Goal: Information Seeking & Learning: Learn about a topic

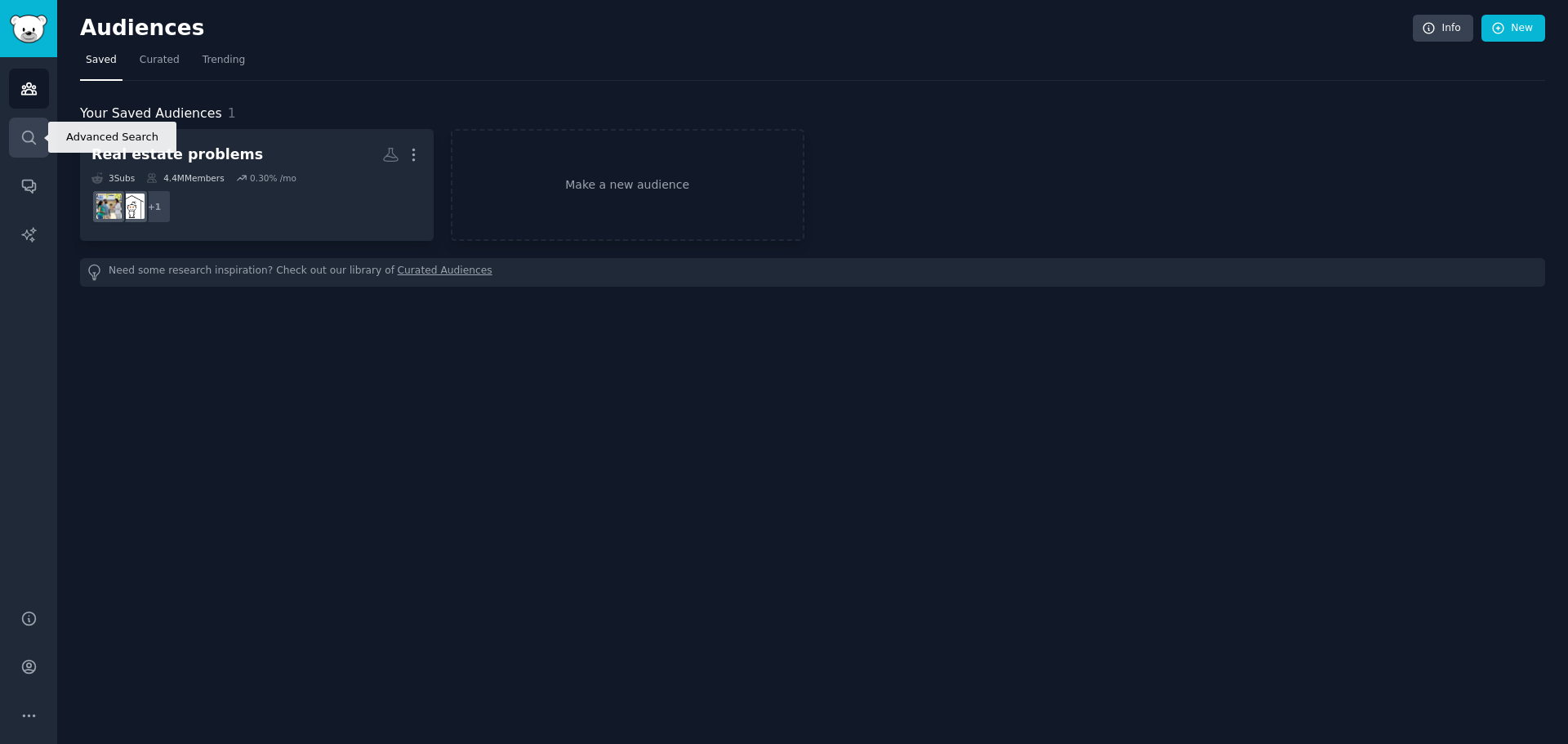
click at [34, 140] on icon "Sidebar" at bounding box center [29, 138] width 17 height 17
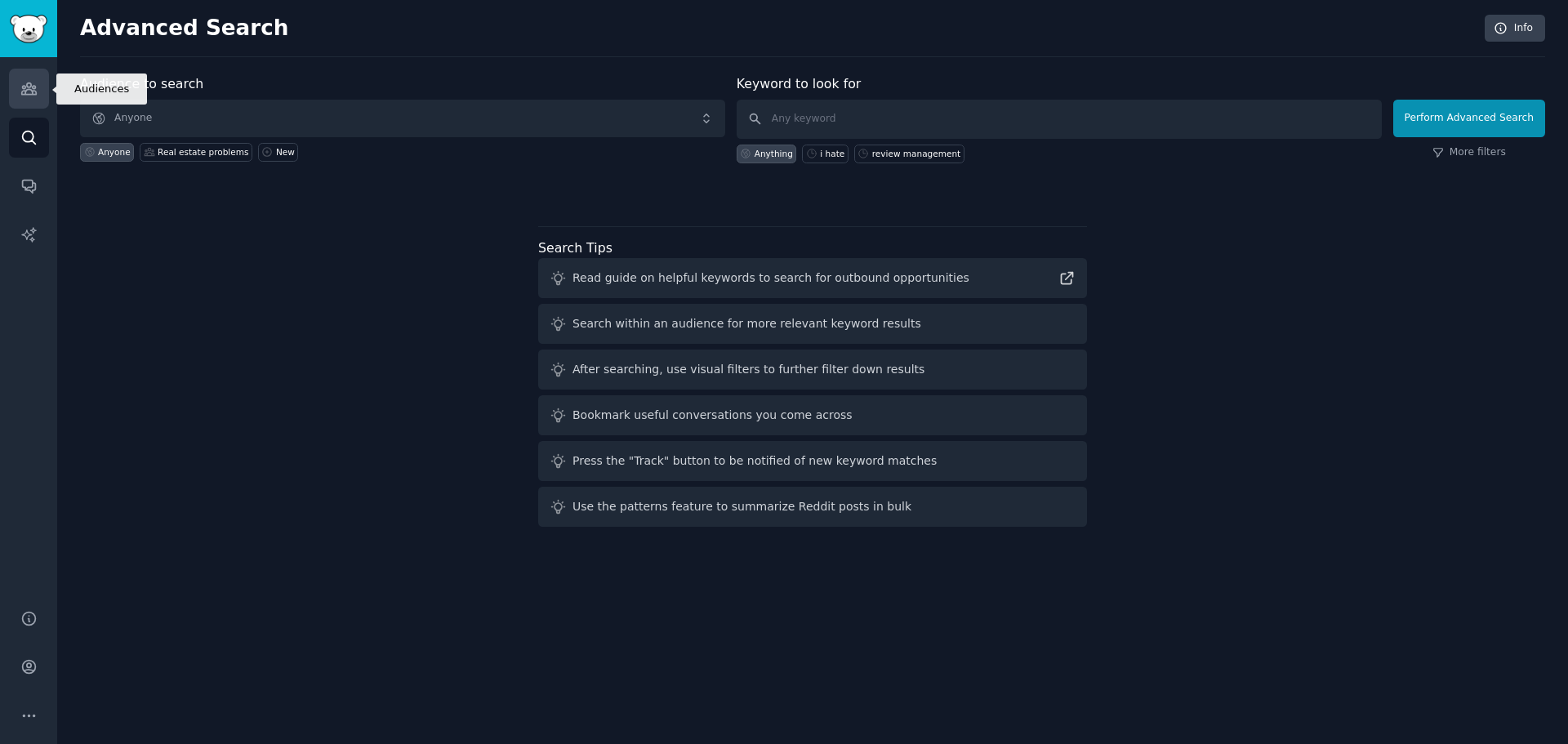
click at [41, 94] on link "Audiences" at bounding box center [29, 88] width 40 height 40
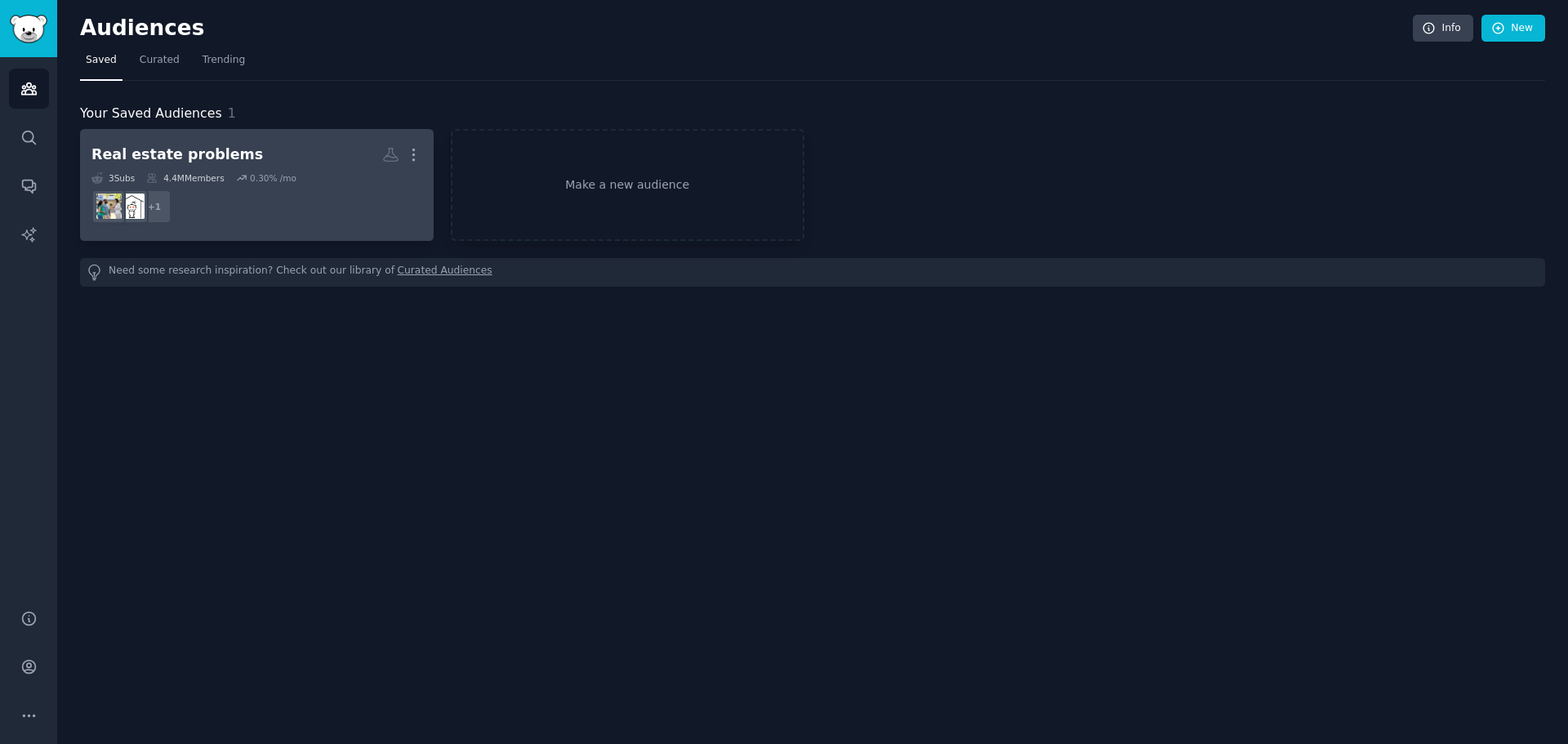
click at [238, 156] on h2 "Real estate problems More" at bounding box center [257, 155] width 330 height 29
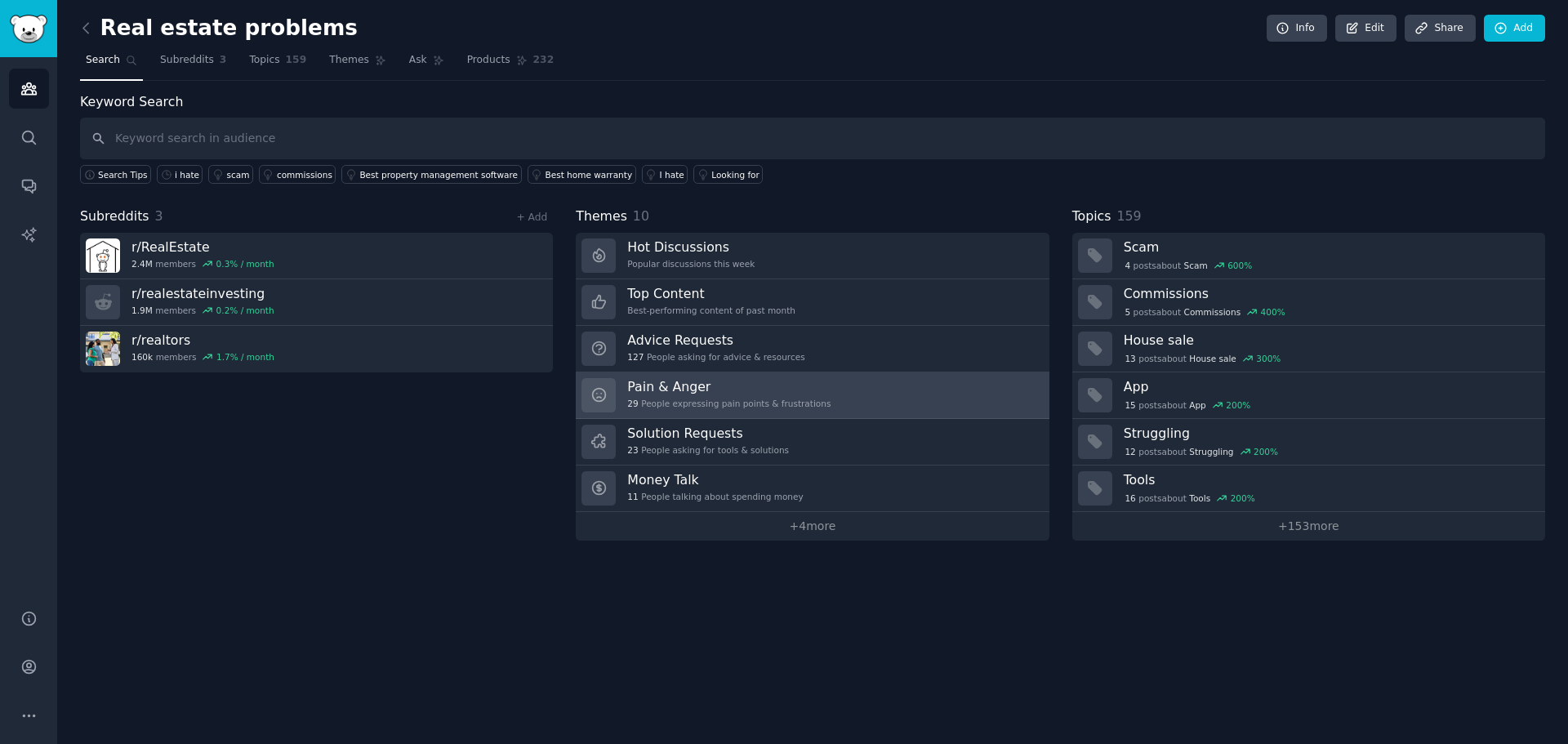
click at [855, 389] on link "Pain & Anger 29 People expressing pain points & frustrations" at bounding box center [812, 395] width 473 height 46
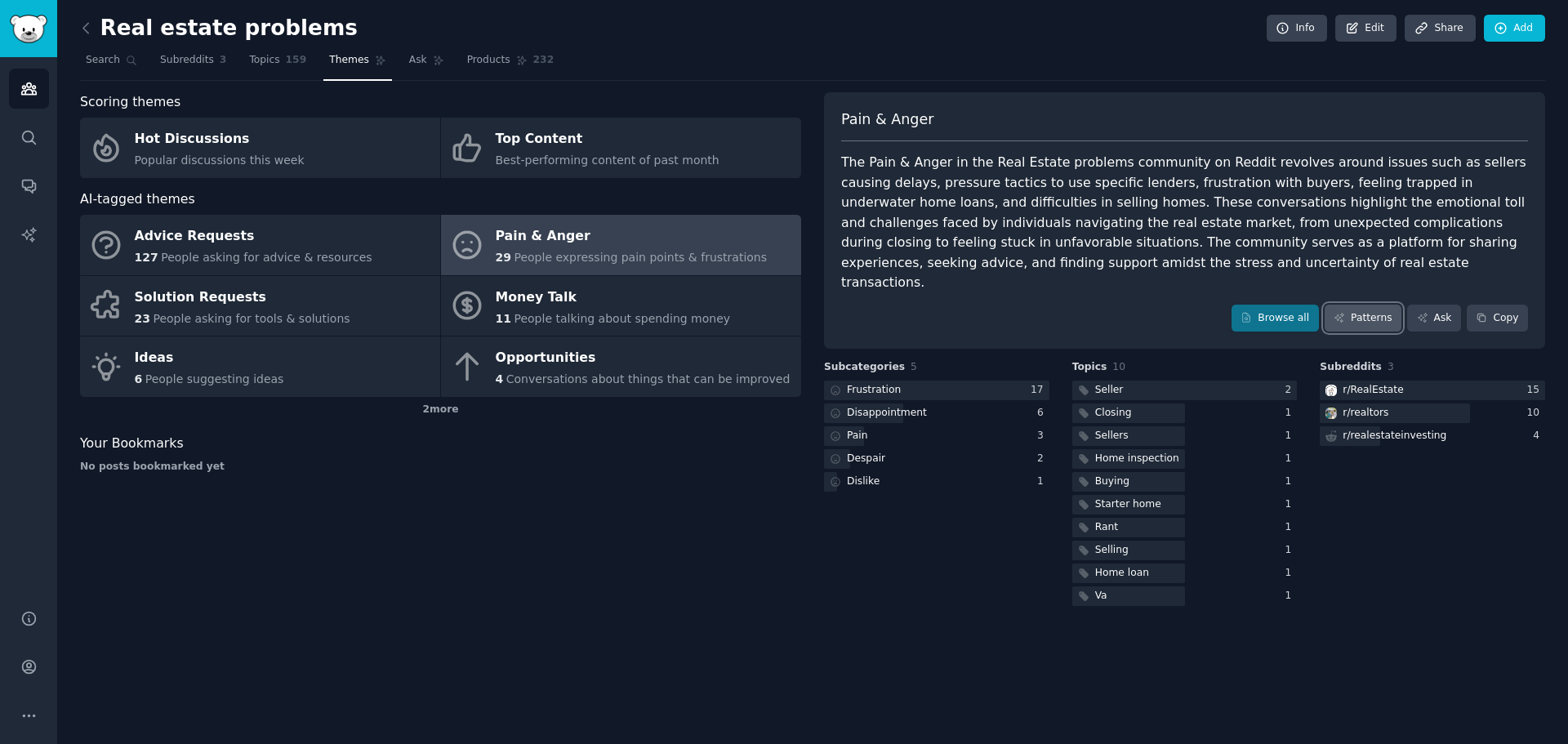
click at [1356, 305] on link "Patterns" at bounding box center [1363, 319] width 77 height 28
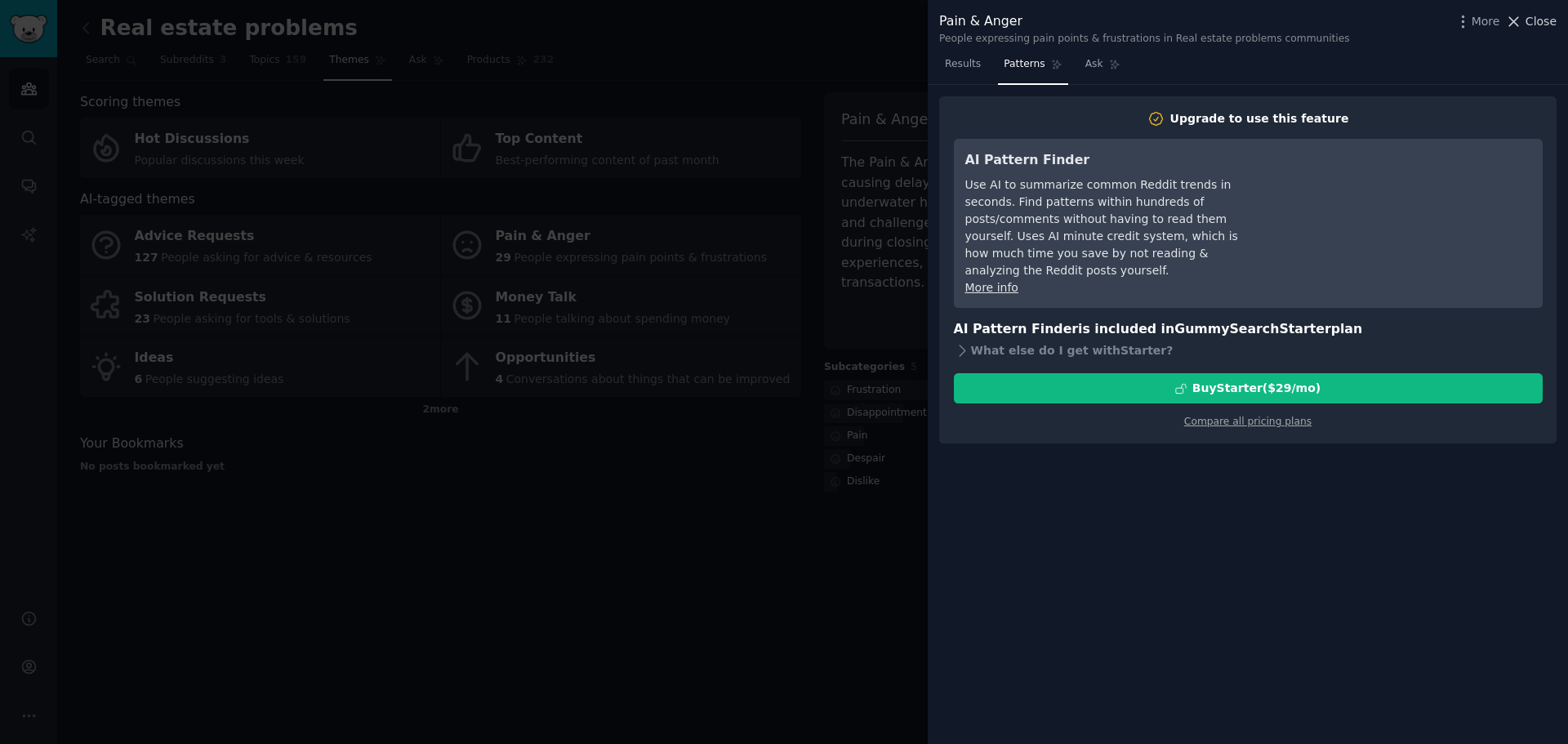
click at [1530, 18] on span "Close" at bounding box center [1542, 22] width 31 height 17
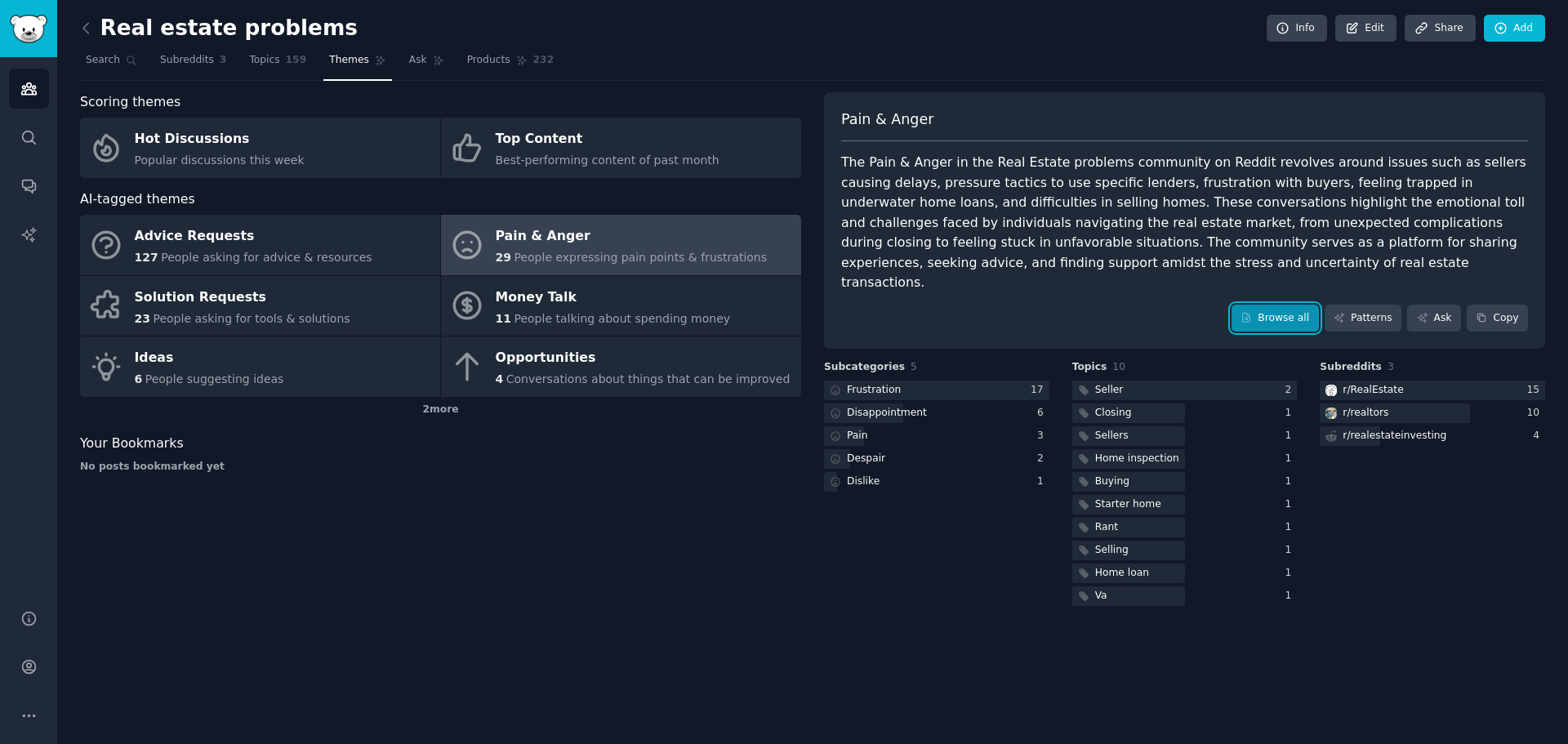
click at [1305, 305] on link "Browse all" at bounding box center [1275, 319] width 87 height 28
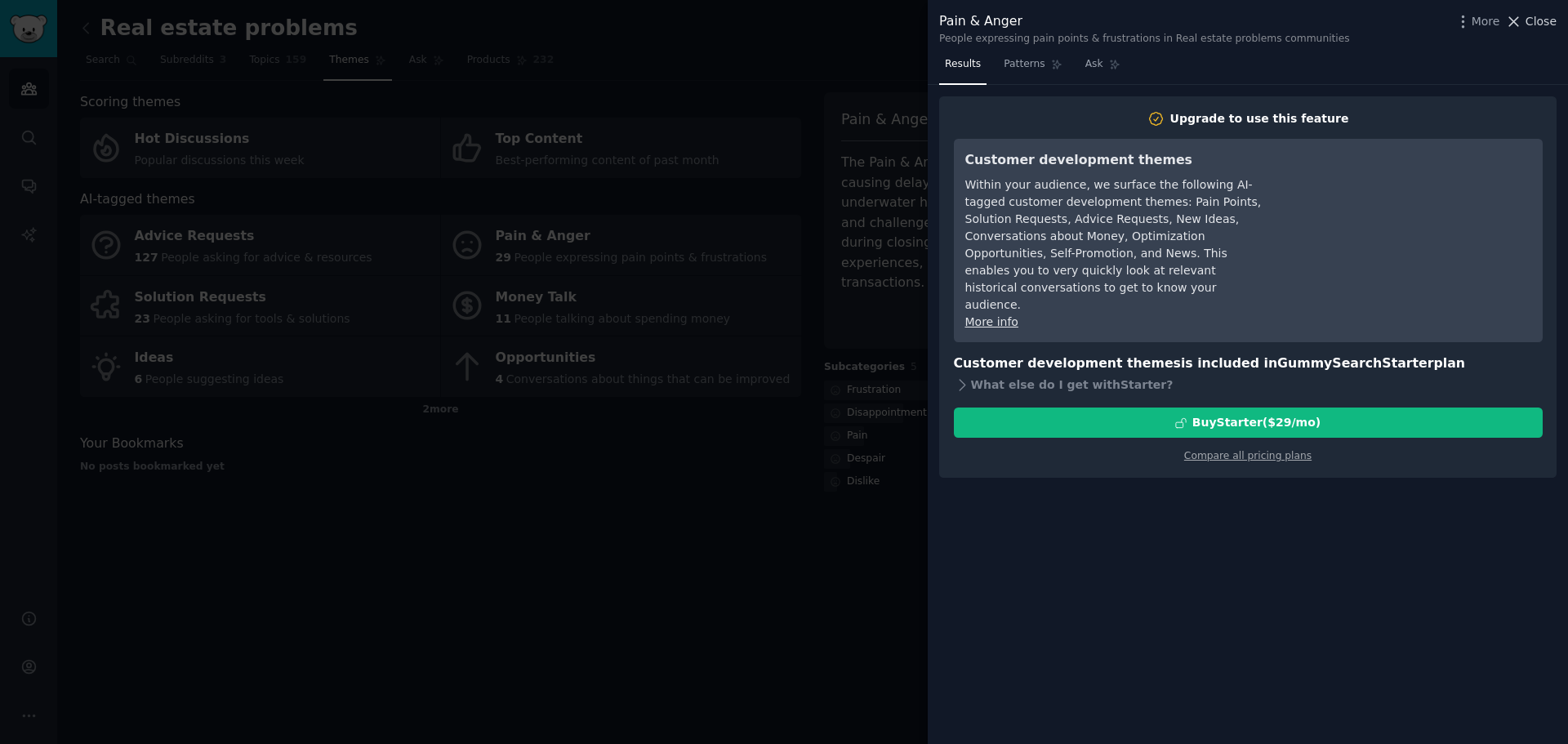
click at [1540, 13] on span "Close" at bounding box center [1542, 22] width 31 height 17
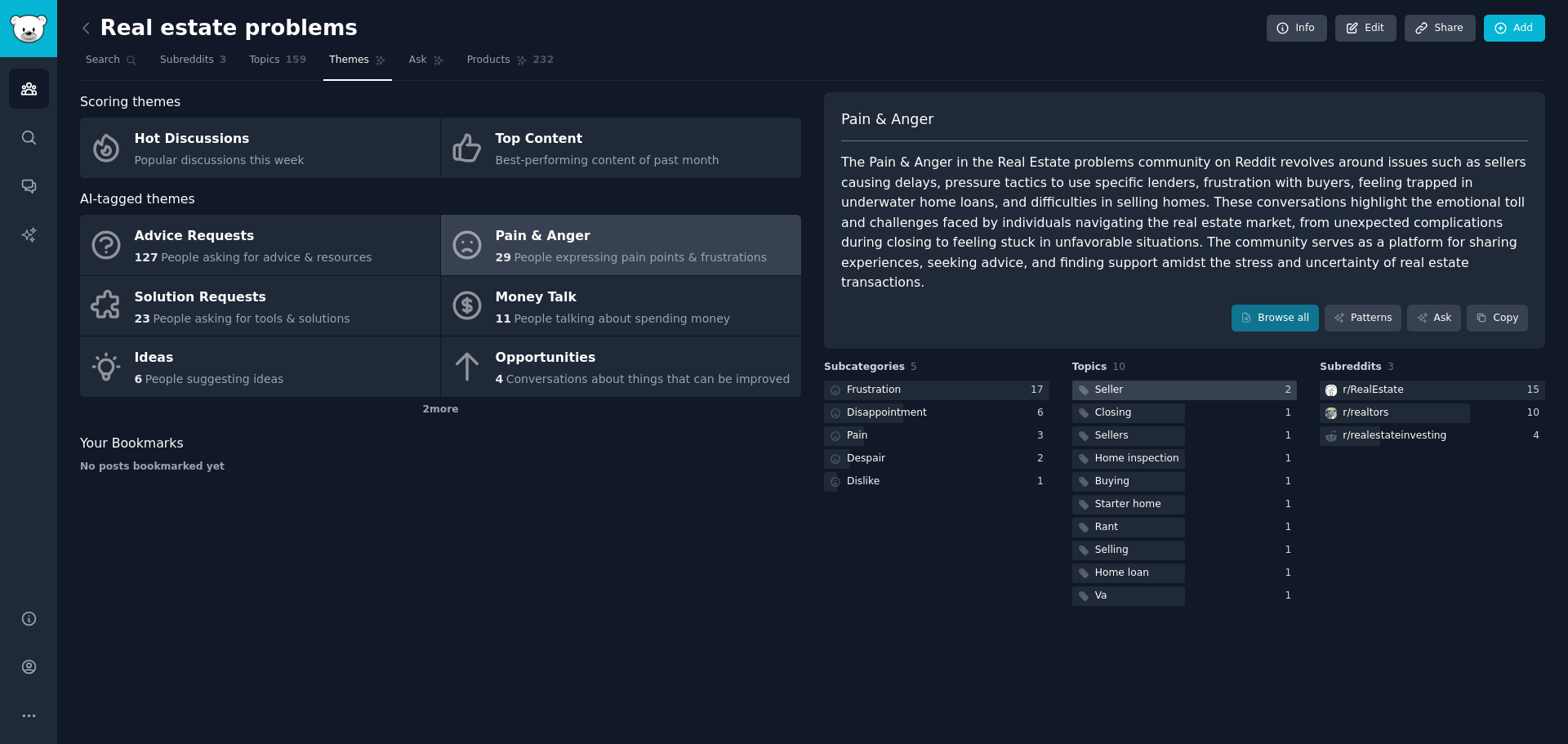
click at [1124, 380] on div at bounding box center [1185, 390] width 225 height 20
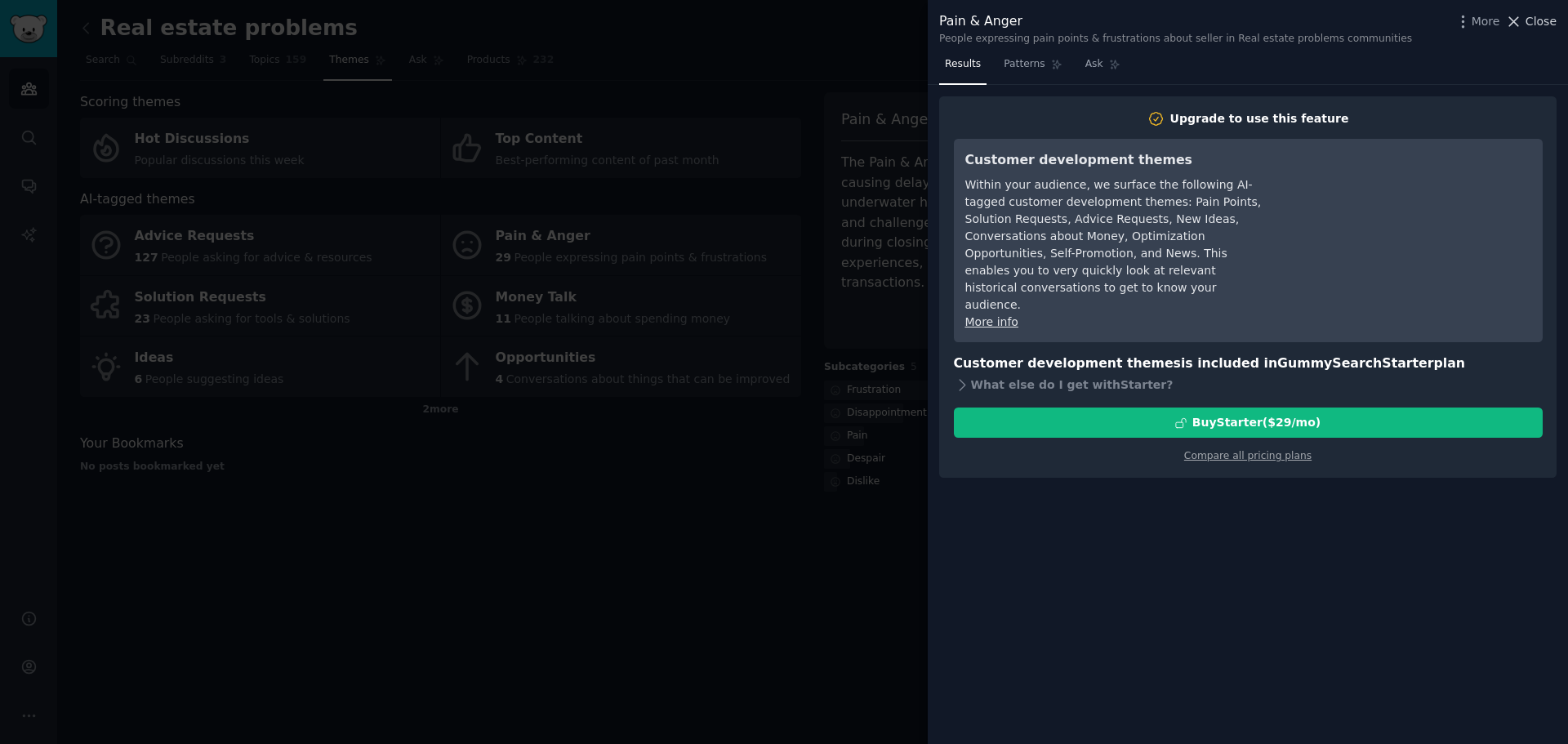
click at [1550, 18] on span "Close" at bounding box center [1542, 22] width 31 height 17
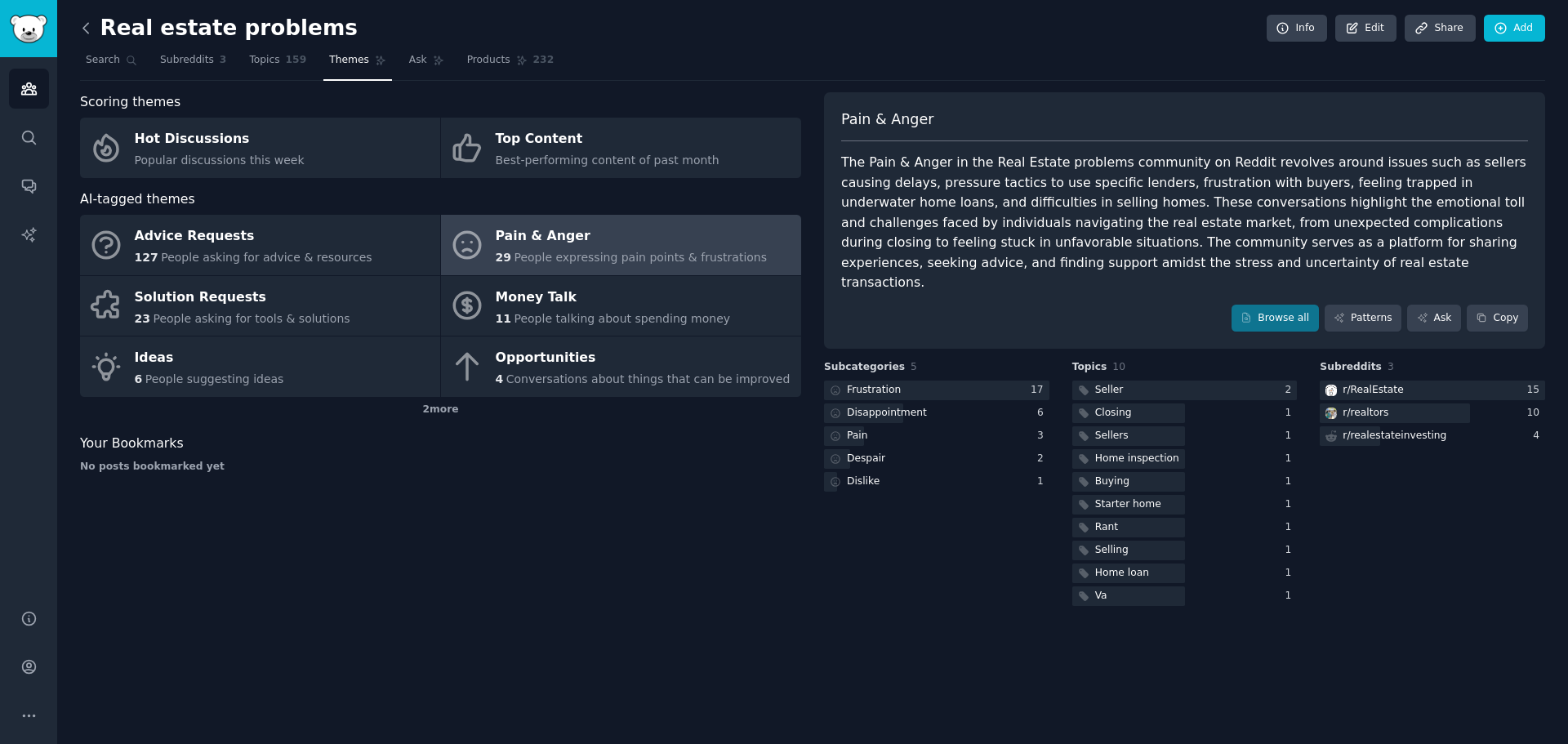
click at [81, 35] on icon at bounding box center [87, 28] width 17 height 17
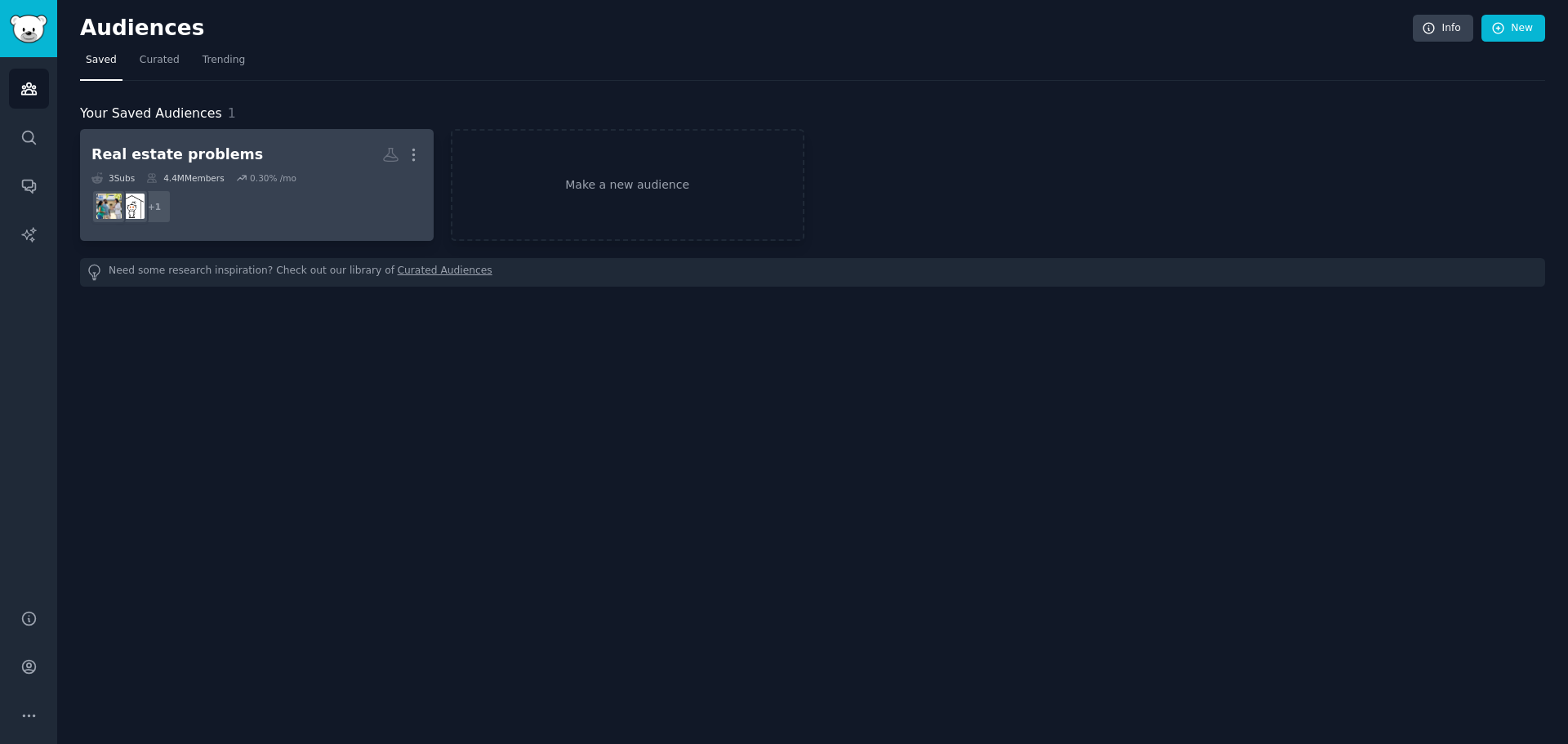
click at [302, 163] on h2 "Real estate problems More" at bounding box center [257, 155] width 330 height 29
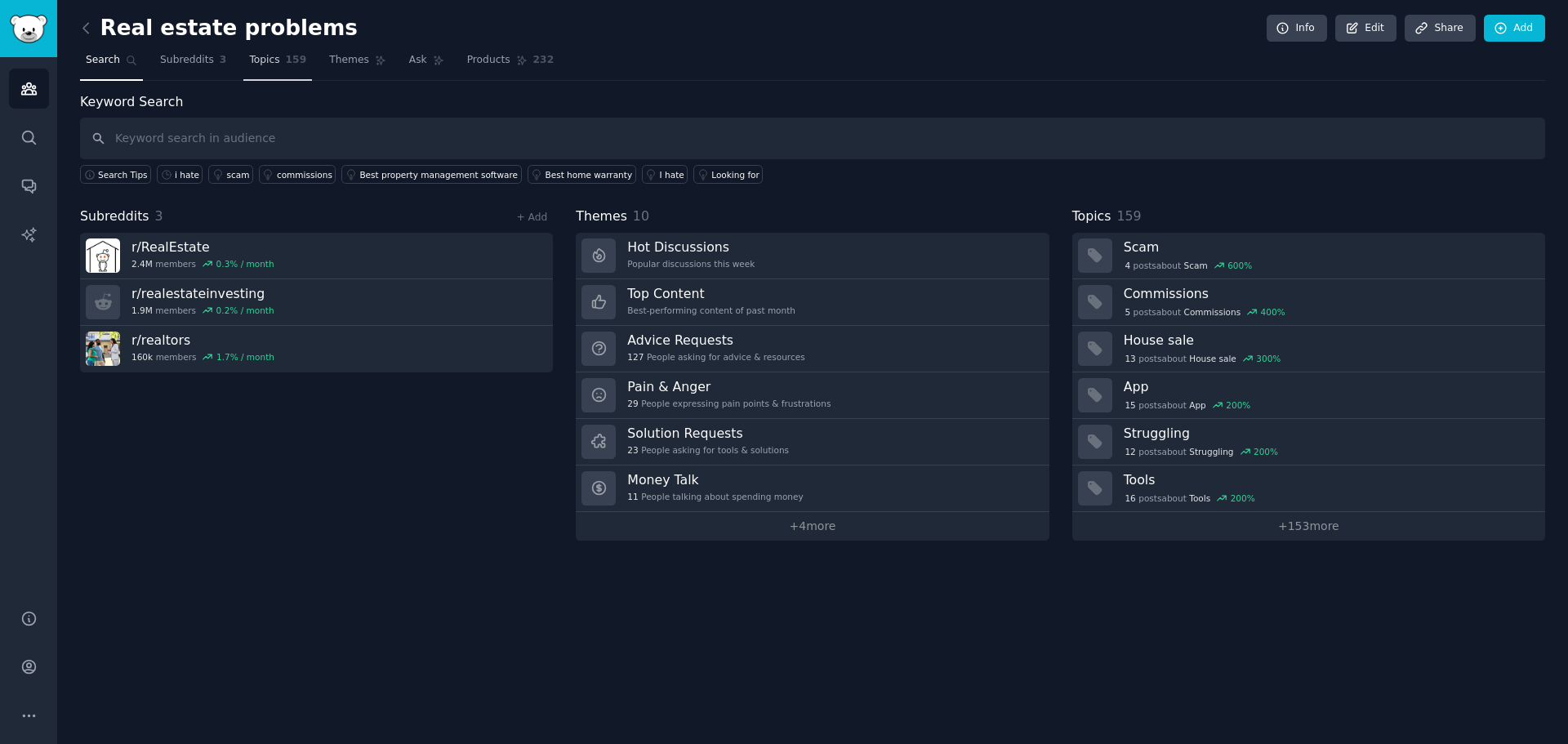
click at [255, 68] on link "Topics 159" at bounding box center [277, 64] width 68 height 33
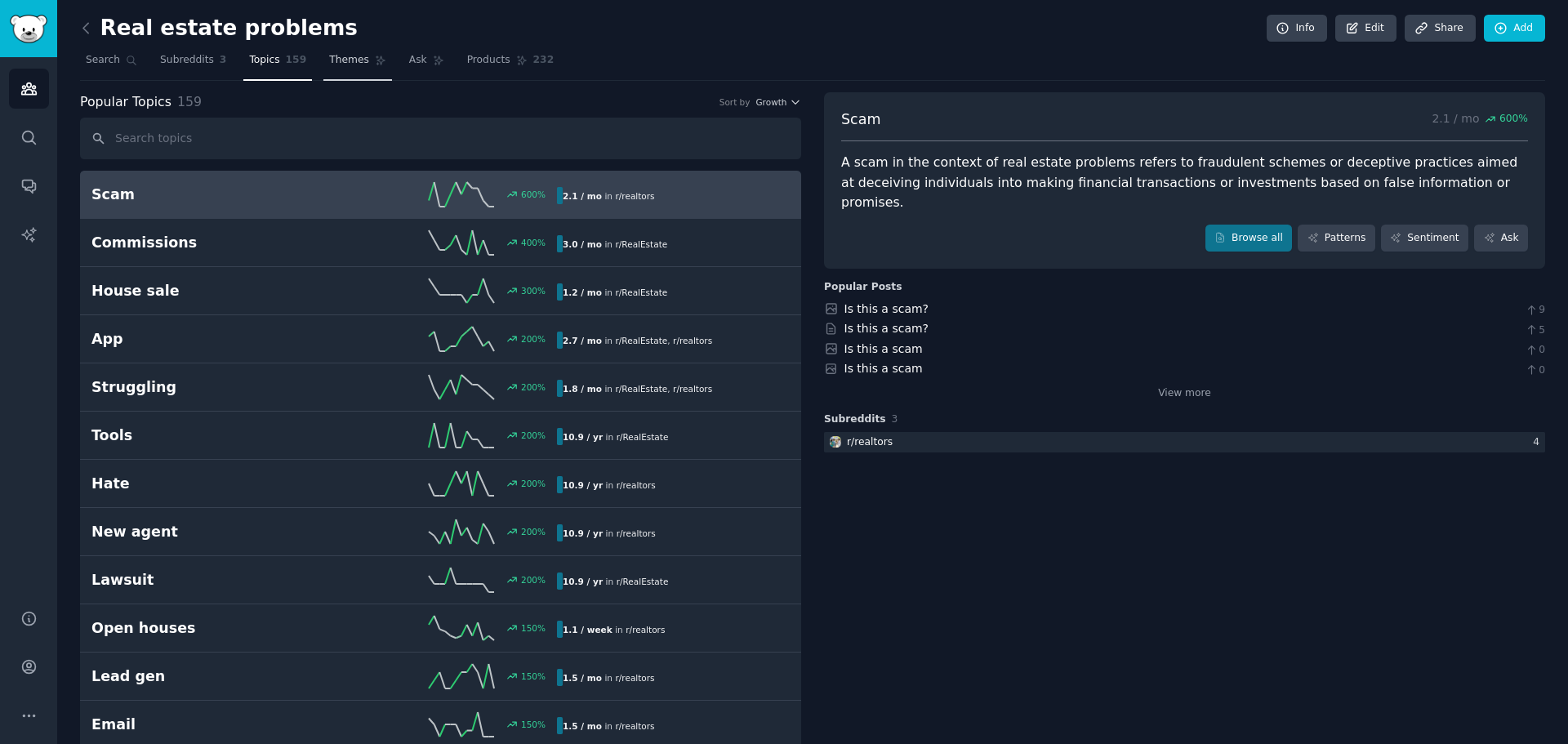
click at [333, 60] on span "Themes" at bounding box center [350, 60] width 40 height 15
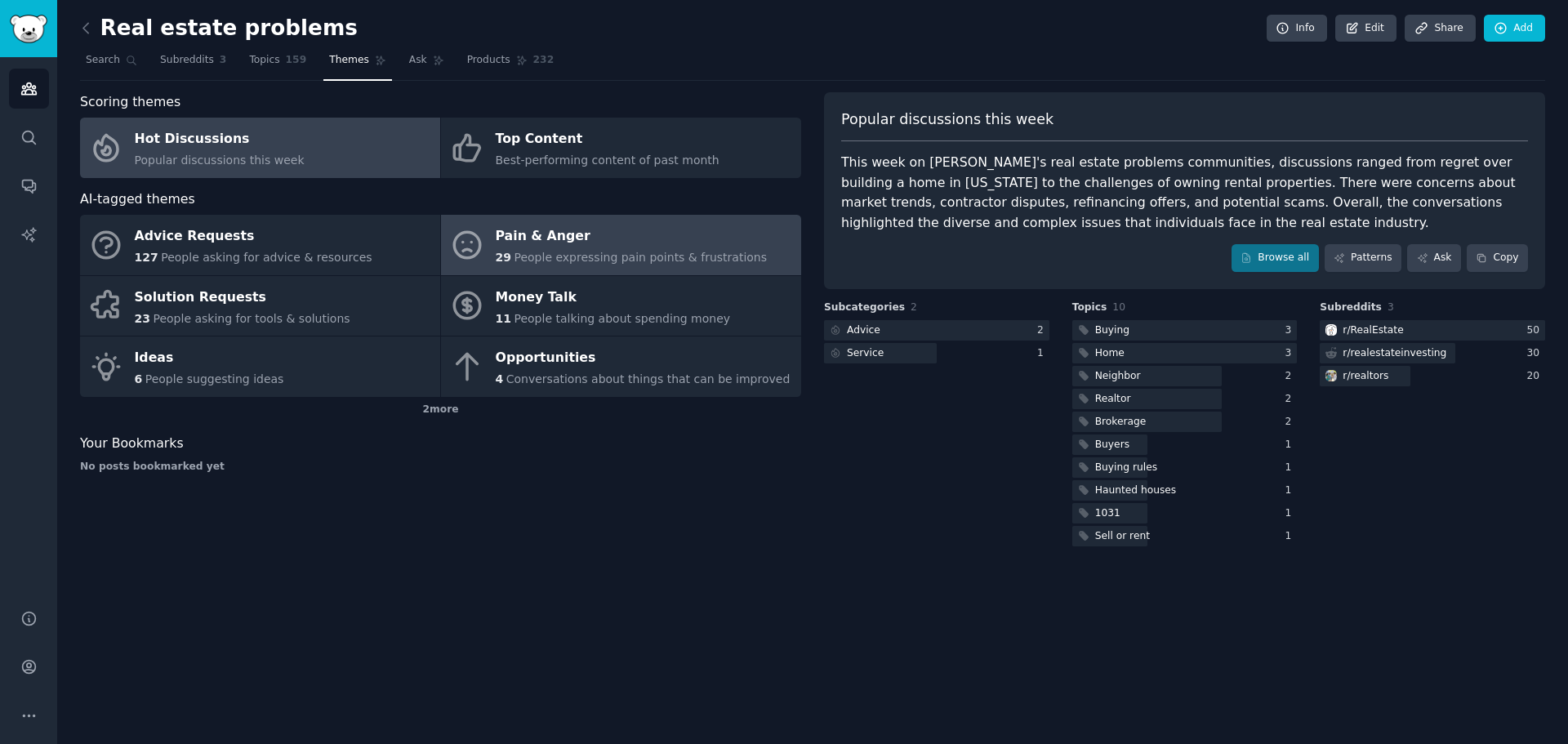
click at [578, 264] on span "People expressing pain points & frustrations" at bounding box center [641, 257] width 253 height 13
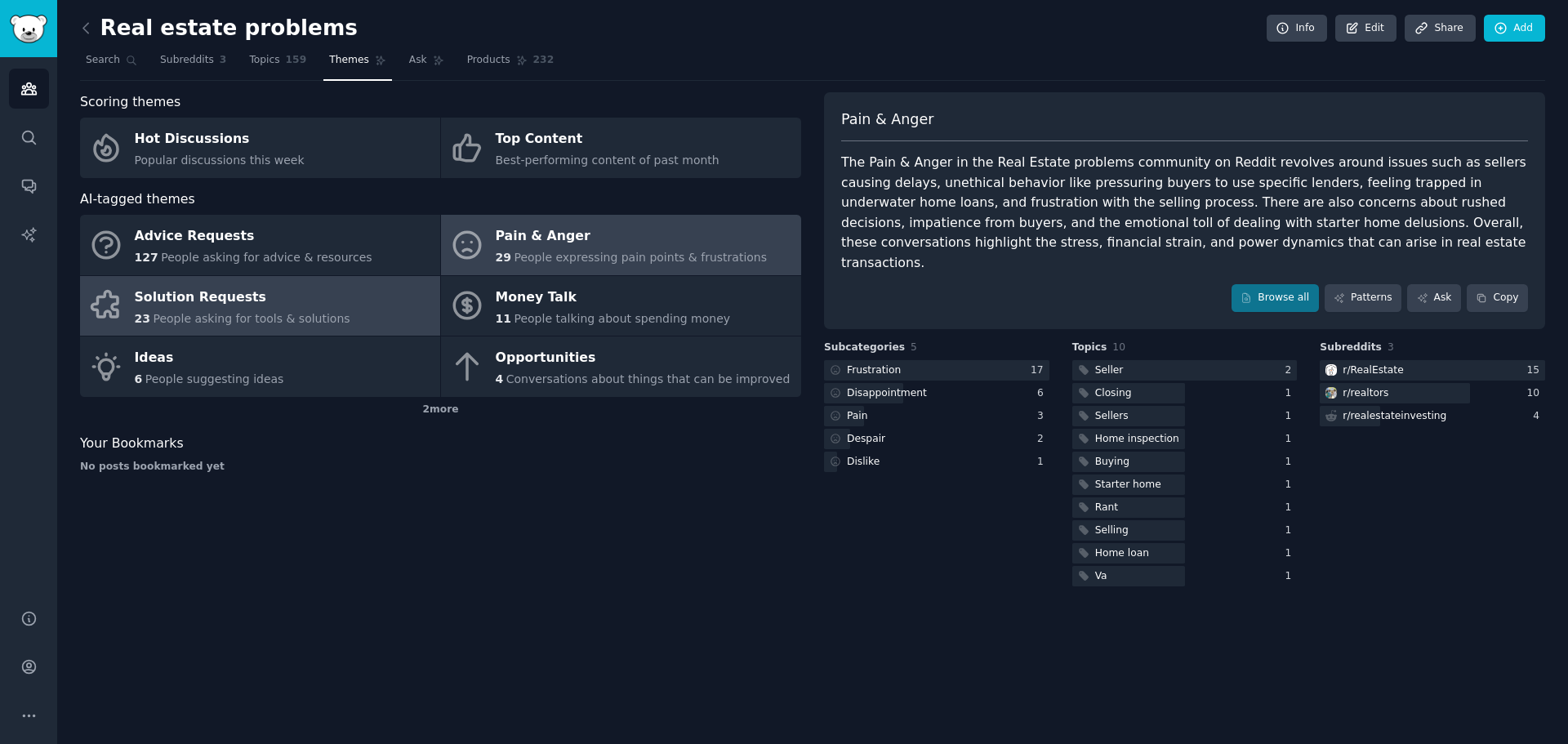
click at [309, 312] on span "People asking for tools & solutions" at bounding box center [251, 318] width 197 height 13
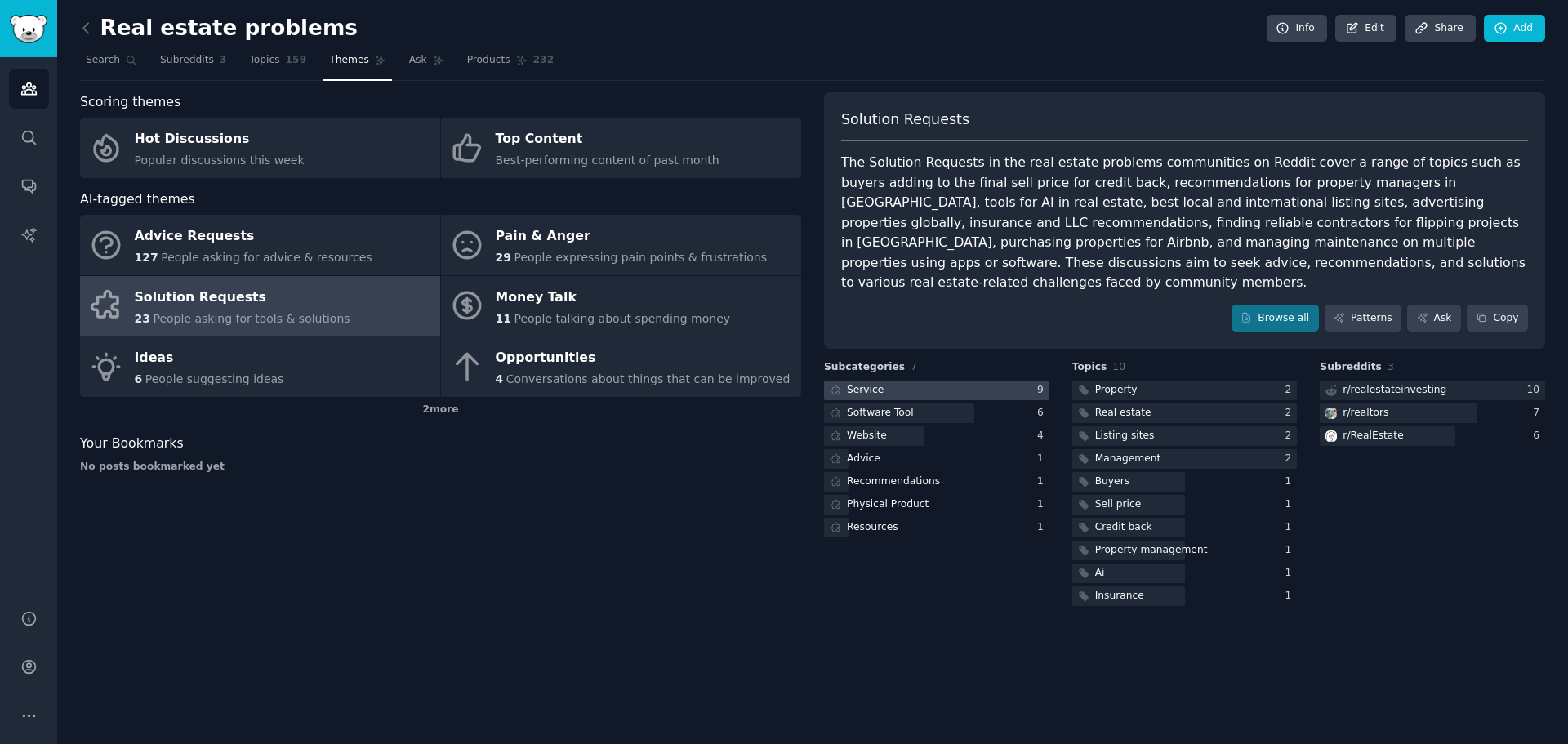
click at [933, 380] on div at bounding box center [937, 390] width 225 height 20
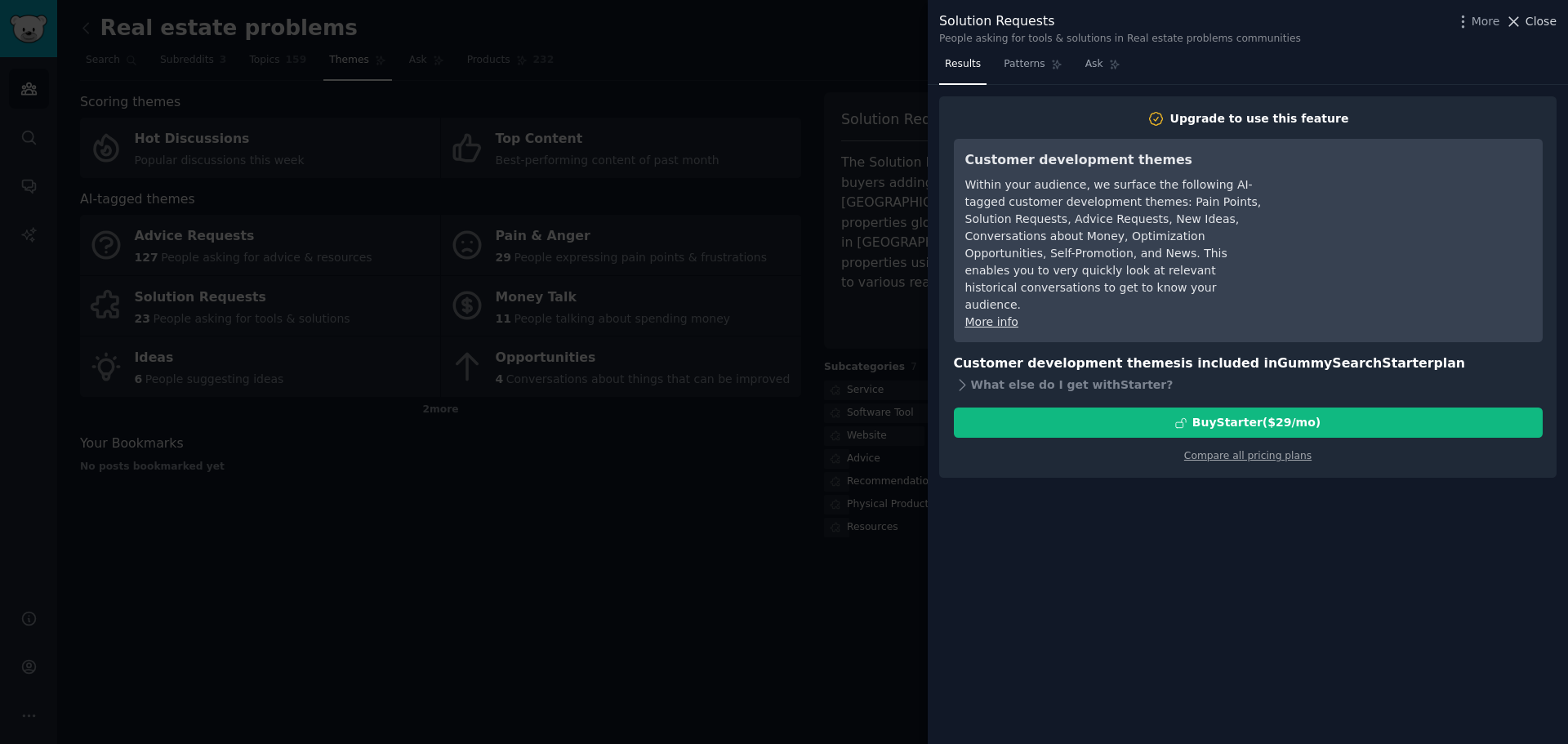
click at [1533, 13] on span "Close" at bounding box center [1542, 22] width 31 height 17
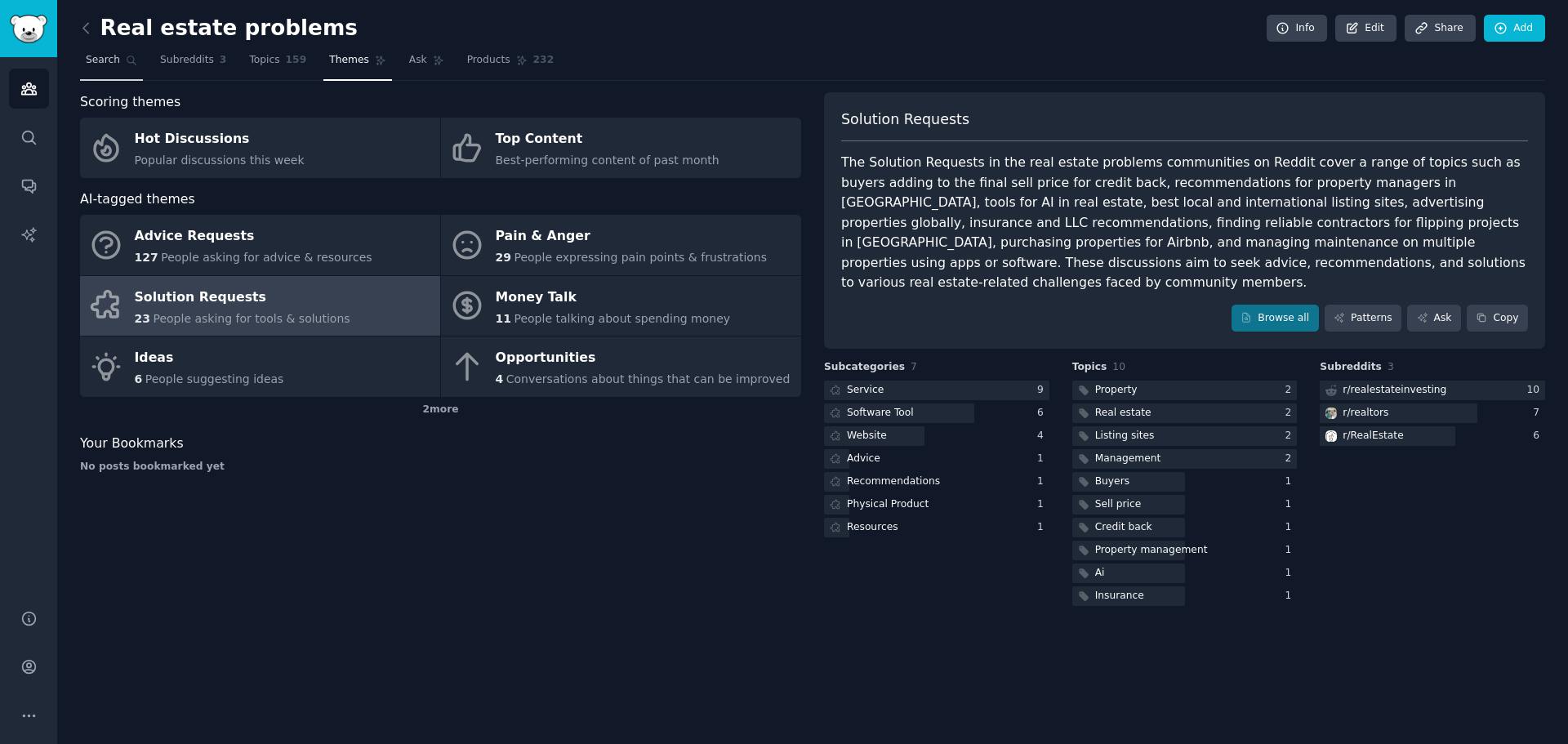
click at [113, 60] on span "Search" at bounding box center [102, 60] width 34 height 15
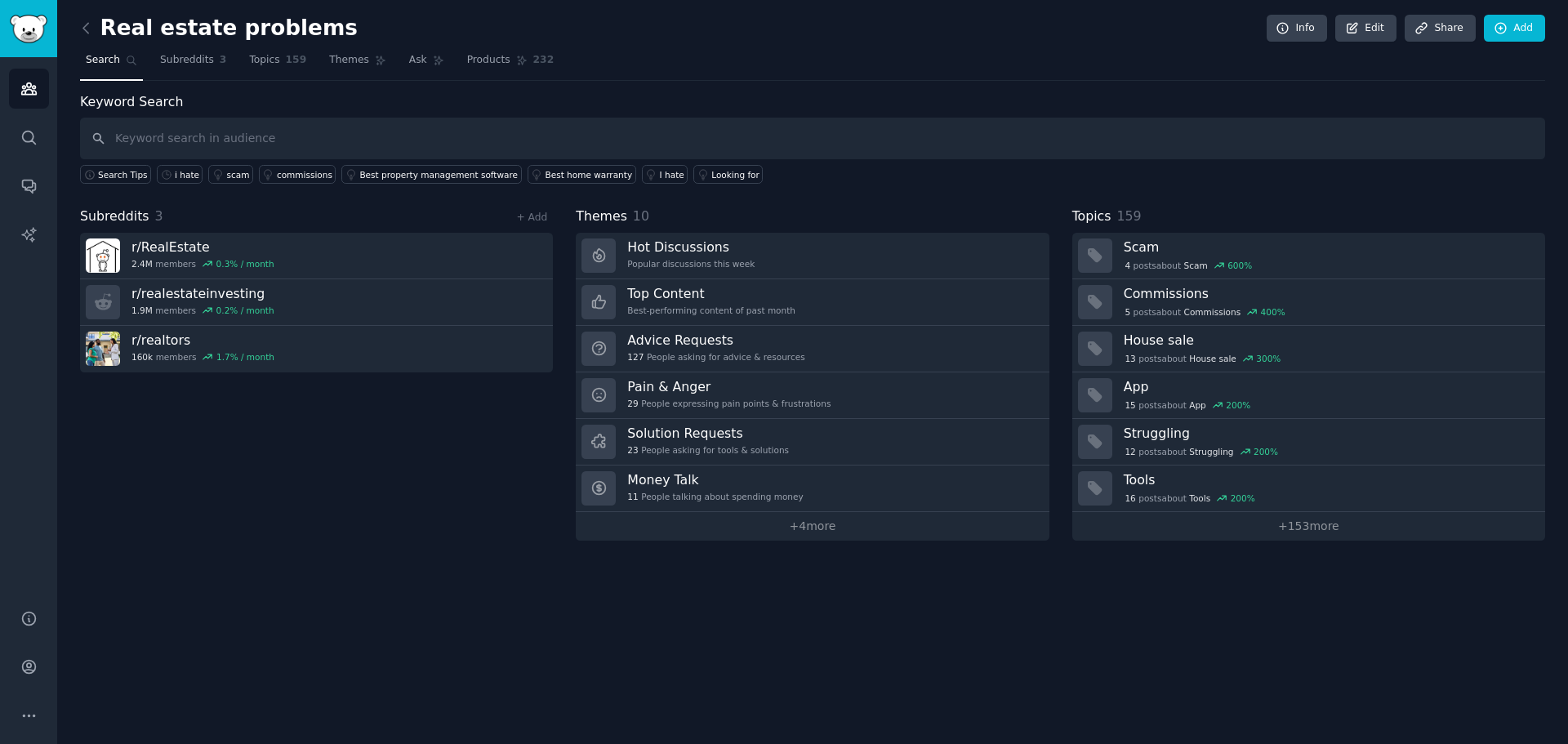
click at [247, 127] on input "text" at bounding box center [813, 139] width 1465 height 42
click at [175, 178] on div "i hate" at bounding box center [187, 174] width 24 height 11
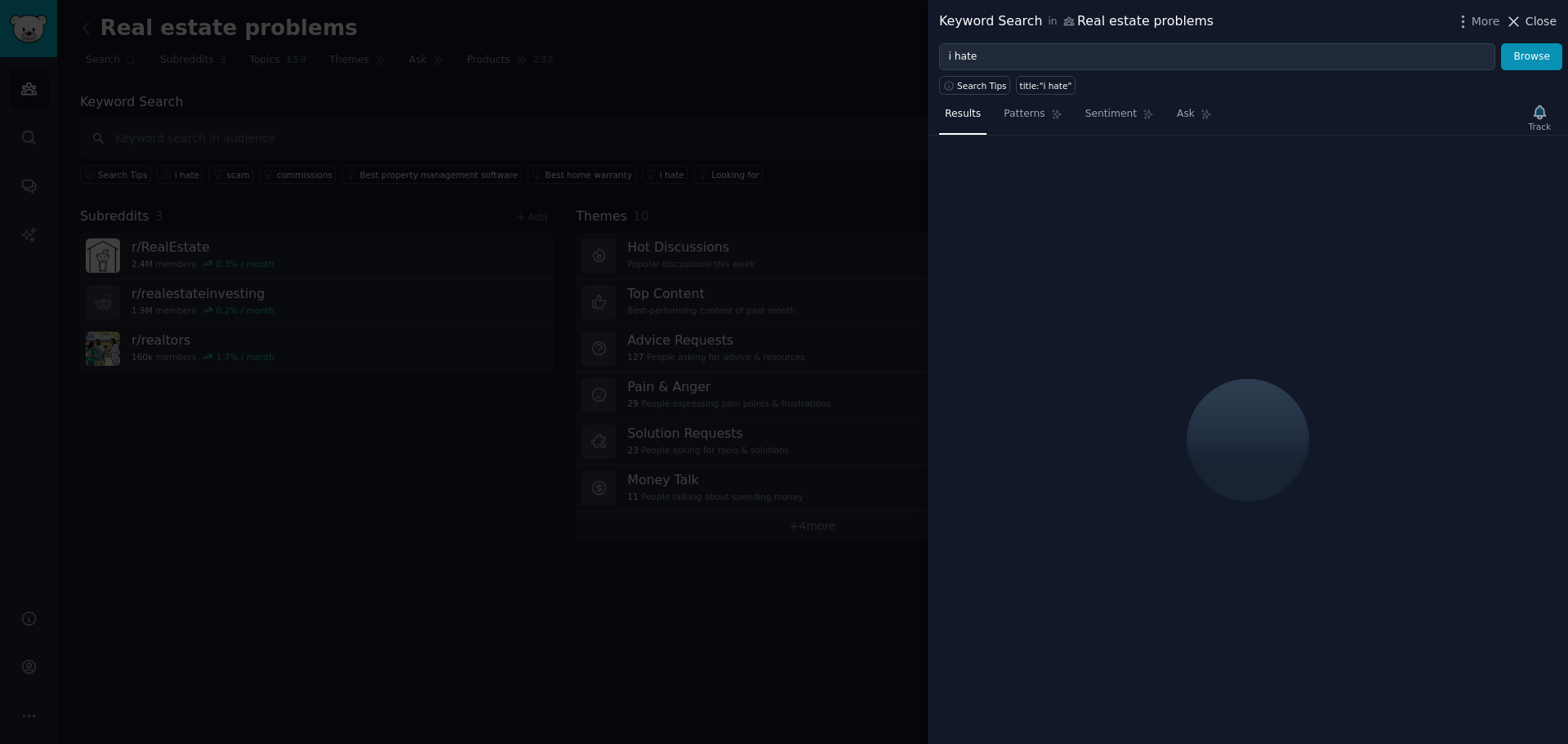
click at [1545, 17] on span "Close" at bounding box center [1542, 22] width 31 height 17
